Goal: Task Accomplishment & Management: Use online tool/utility

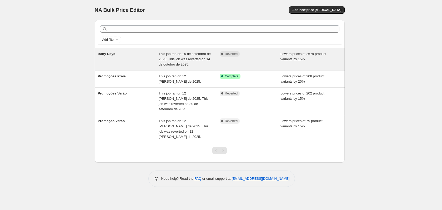
click at [273, 58] on div "Complete Reverted" at bounding box center [250, 59] width 61 height 16
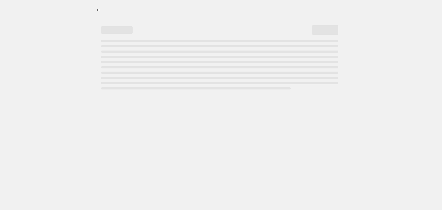
select select "percentage"
select select "not_equal"
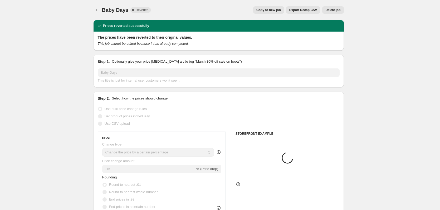
select select "collection"
